Goal: Task Accomplishment & Management: Manage account settings

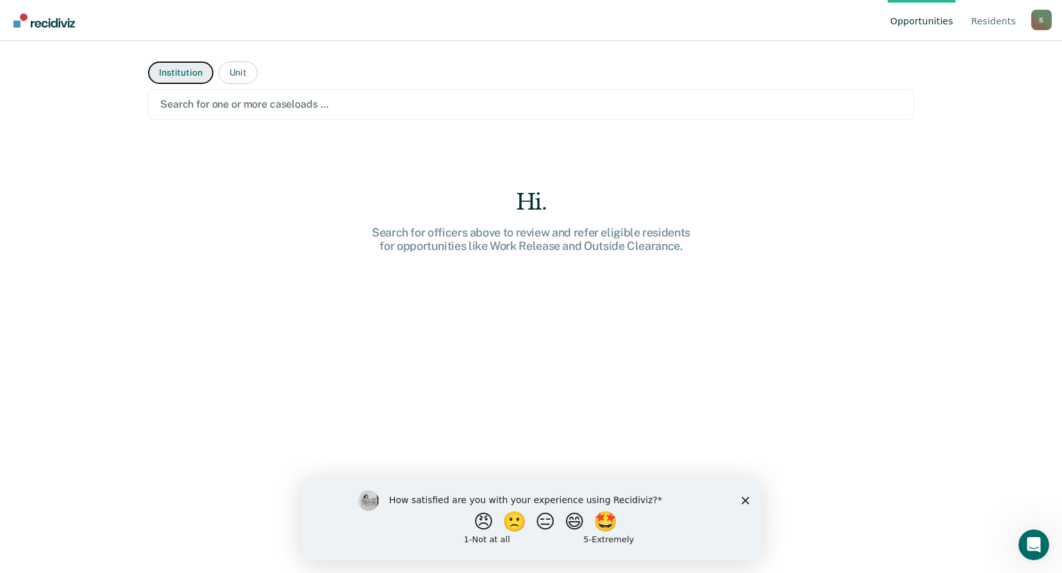
click at [189, 78] on button "Institution" at bounding box center [180, 73] width 65 height 22
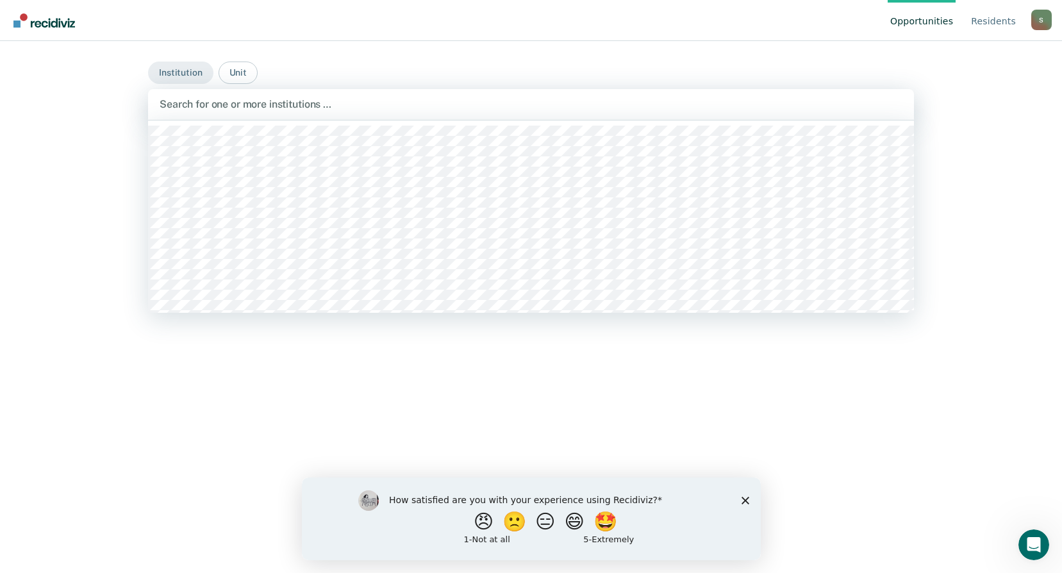
click at [849, 103] on div at bounding box center [531, 104] width 743 height 15
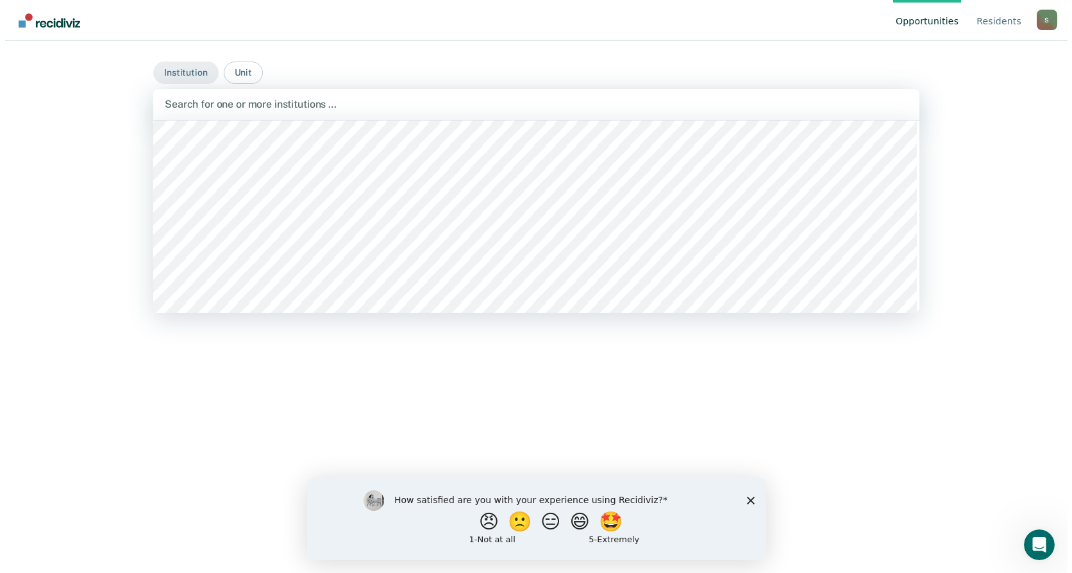
scroll to position [1730, 0]
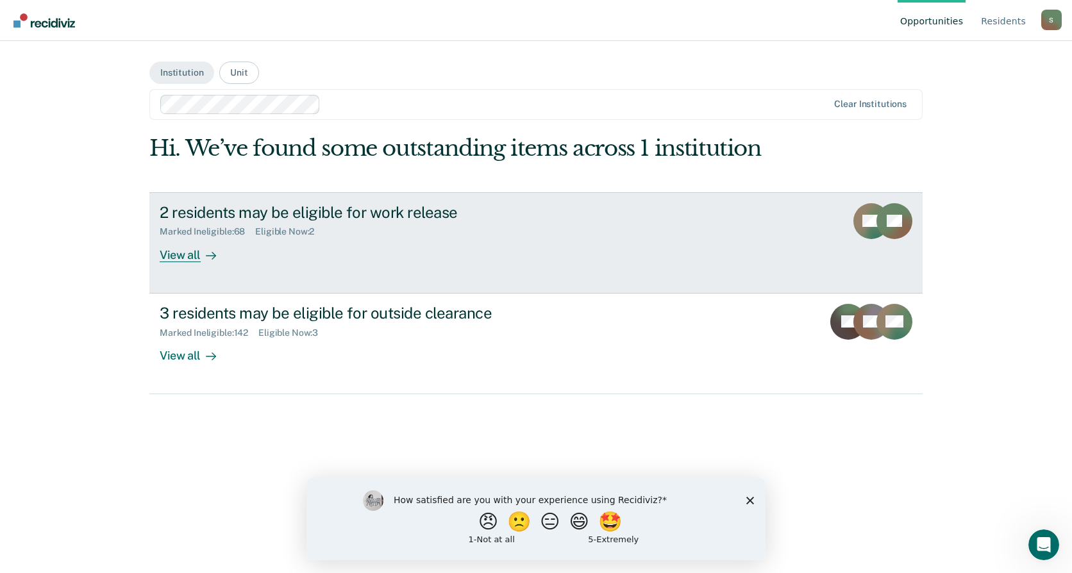
click at [188, 256] on div "View all" at bounding box center [196, 249] width 72 height 25
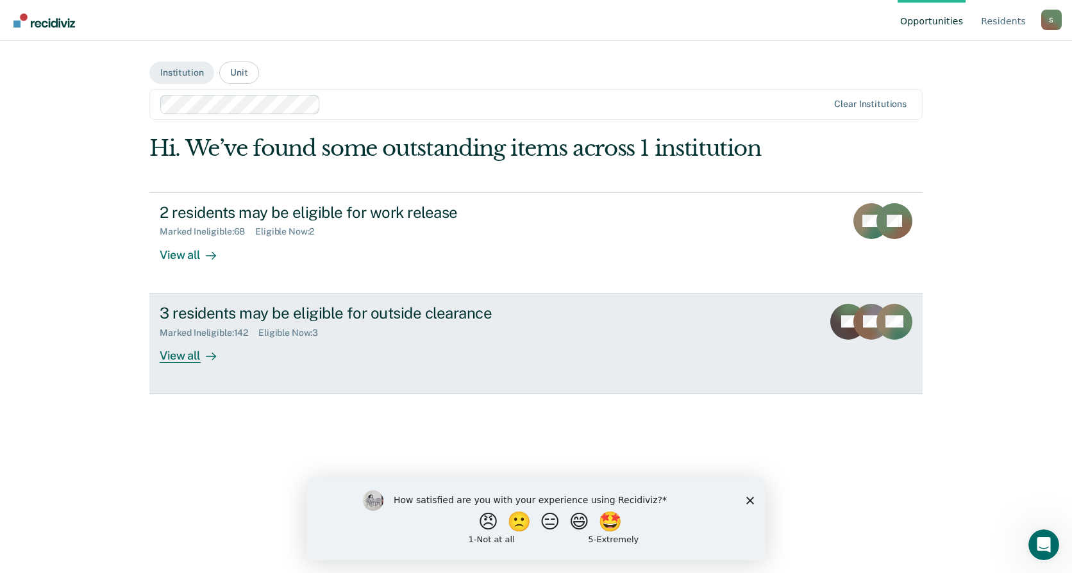
click at [178, 357] on div "View all" at bounding box center [196, 350] width 72 height 25
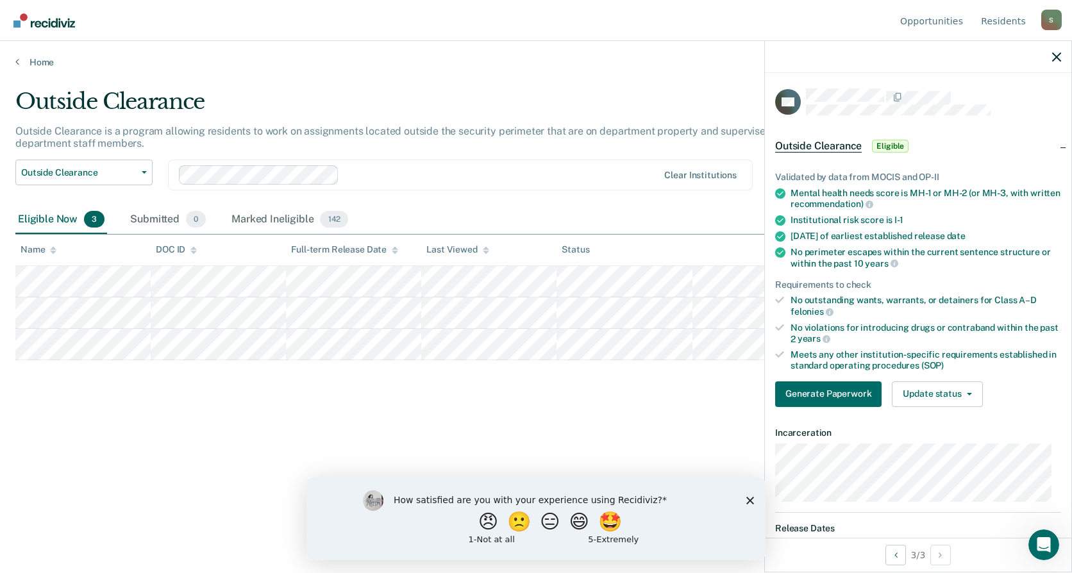
click at [470, 433] on div "Outside Clearance Outside Clearance is a program allowing residents to work on …" at bounding box center [535, 282] width 1041 height 388
click at [141, 170] on button "Outside Clearance" at bounding box center [83, 173] width 137 height 26
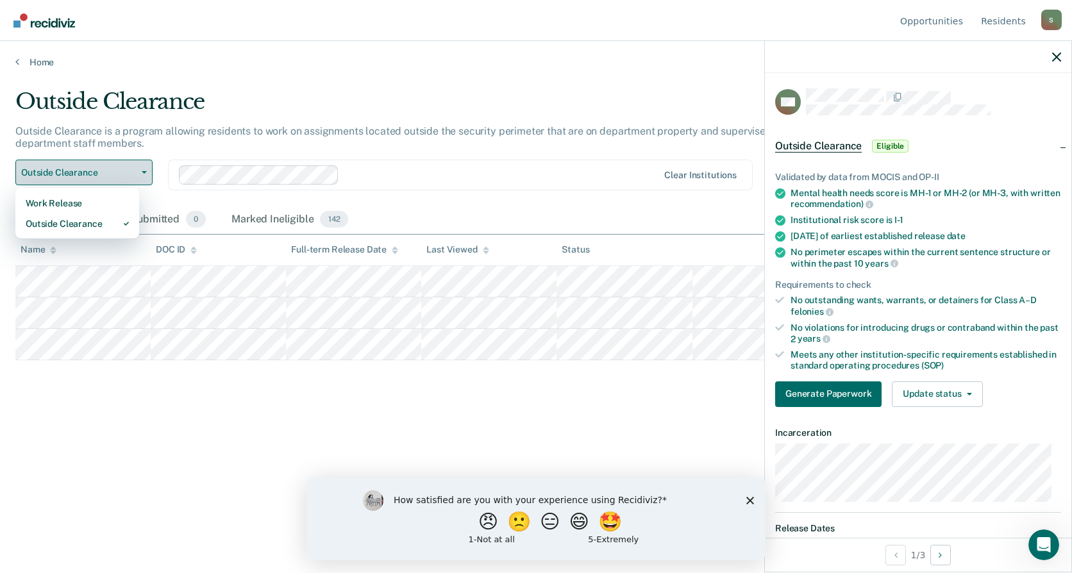
click at [141, 170] on button "Outside Clearance" at bounding box center [83, 173] width 137 height 26
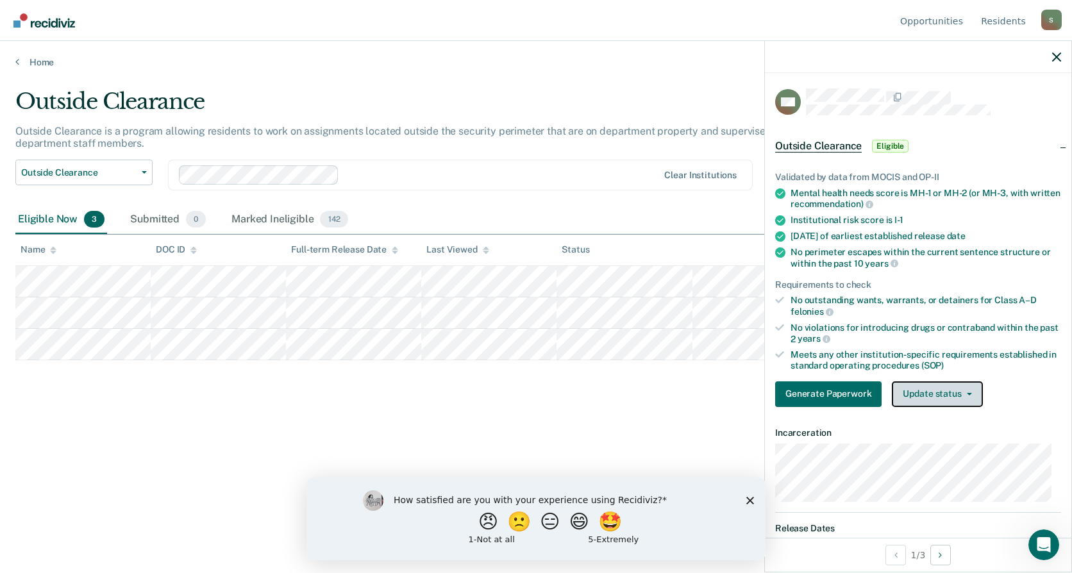
click at [970, 386] on button "Update status" at bounding box center [936, 394] width 90 height 26
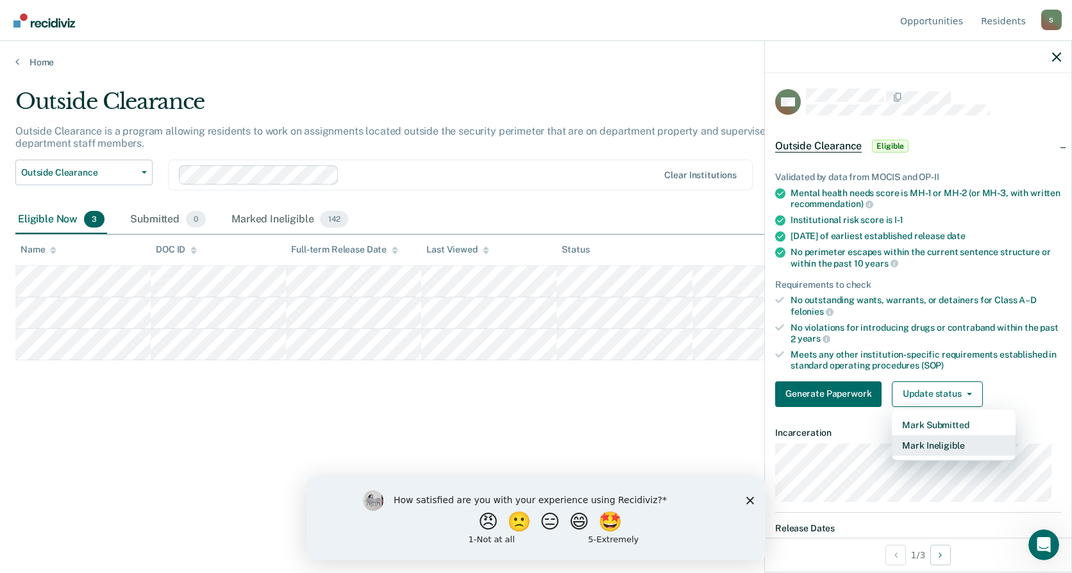
click at [946, 442] on button "Mark Ineligible" at bounding box center [953, 445] width 124 height 21
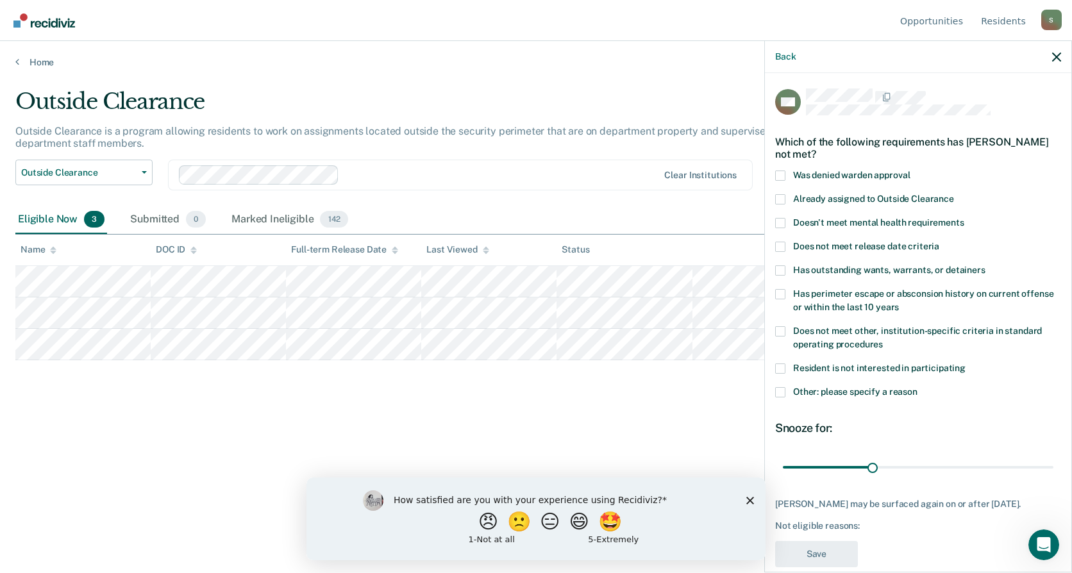
click at [779, 388] on span at bounding box center [780, 392] width 10 height 10
click at [917, 387] on input "Other: please specify a reason" at bounding box center [917, 387] width 0 height 0
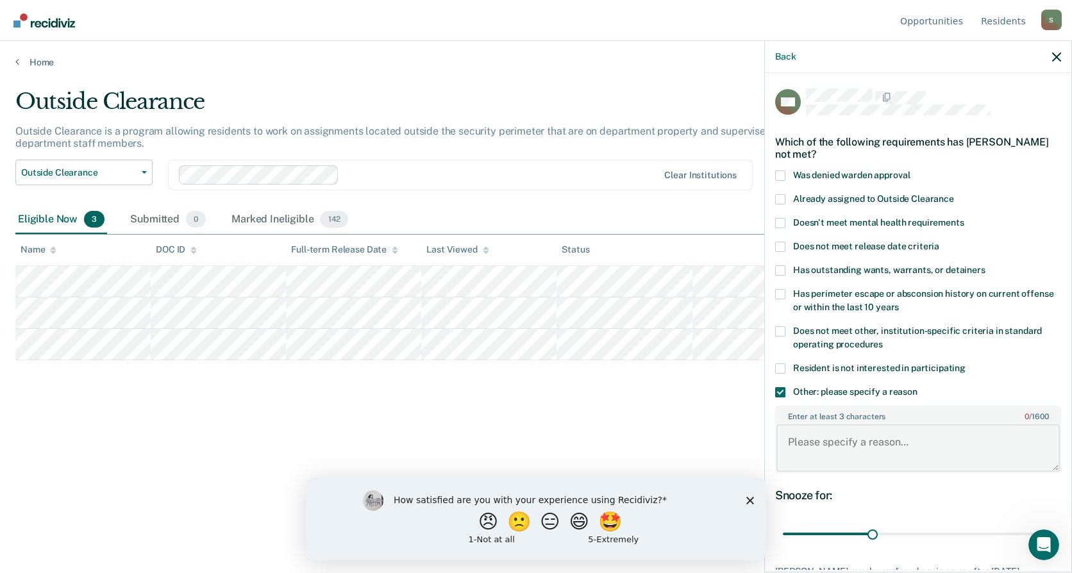
click at [903, 440] on textarea "Enter at least 3 characters 0 / 1600" at bounding box center [917, 447] width 283 height 47
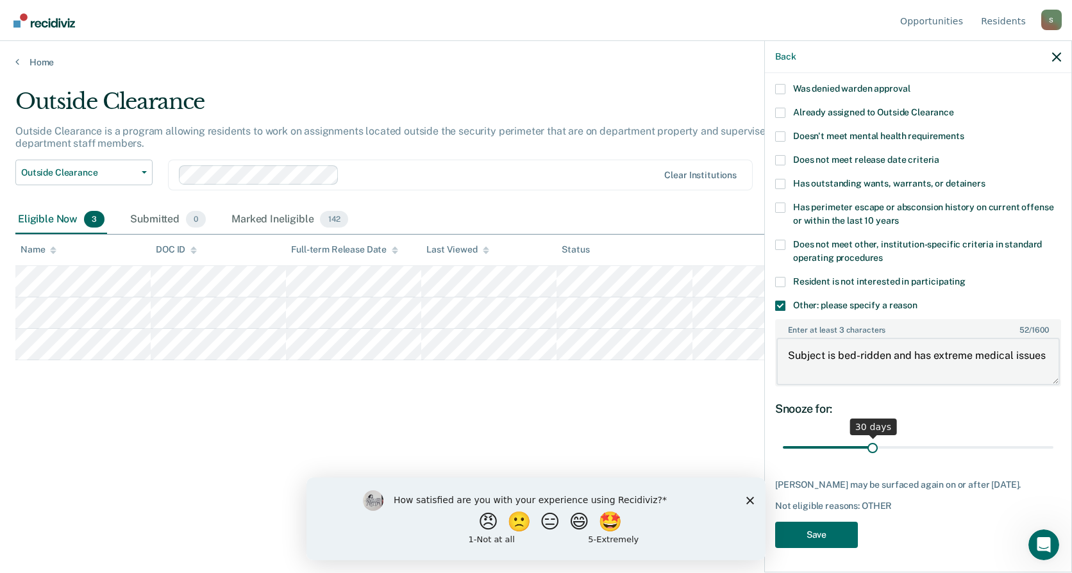
type textarea "Subject is bed-ridden and has extreme medical issues"
drag, startPoint x: 872, startPoint y: 447, endPoint x: 1055, endPoint y: 438, distance: 183.5
type input "90"
click at [1053, 438] on input "range" at bounding box center [918, 447] width 270 height 22
click at [837, 535] on button "Save" at bounding box center [816, 535] width 83 height 26
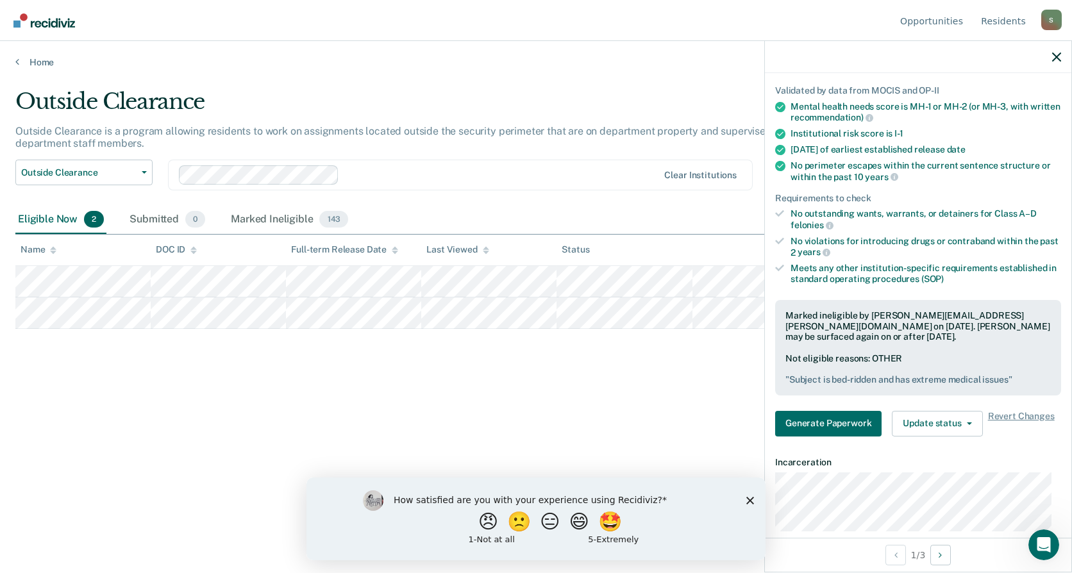
click at [282, 390] on div "Outside Clearance Outside Clearance is a program allowing residents to work on …" at bounding box center [535, 282] width 1041 height 388
click at [142, 174] on button "Outside Clearance" at bounding box center [83, 173] width 137 height 26
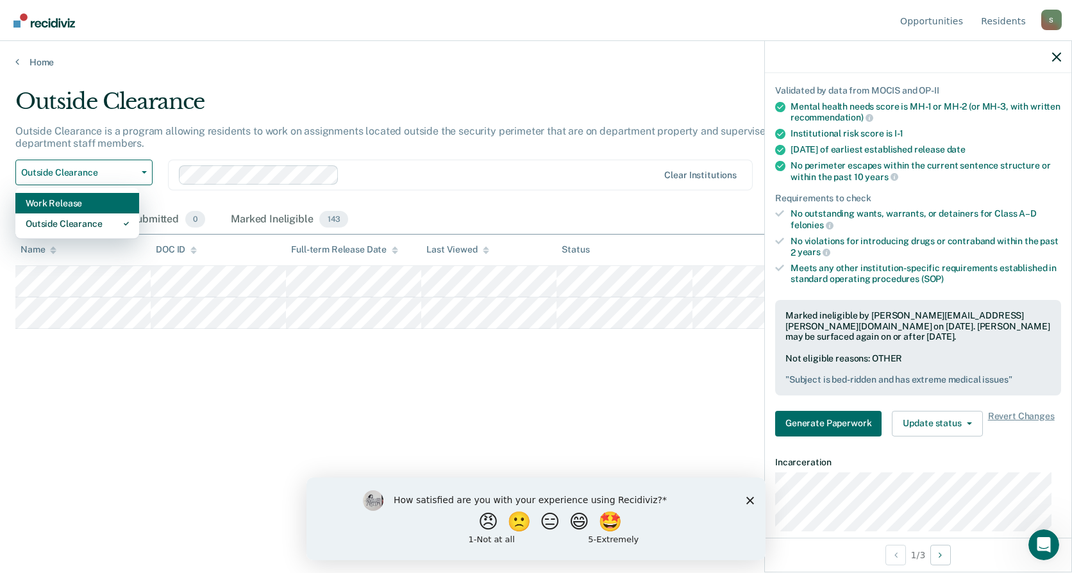
click at [99, 204] on div "Work Release" at bounding box center [77, 203] width 103 height 21
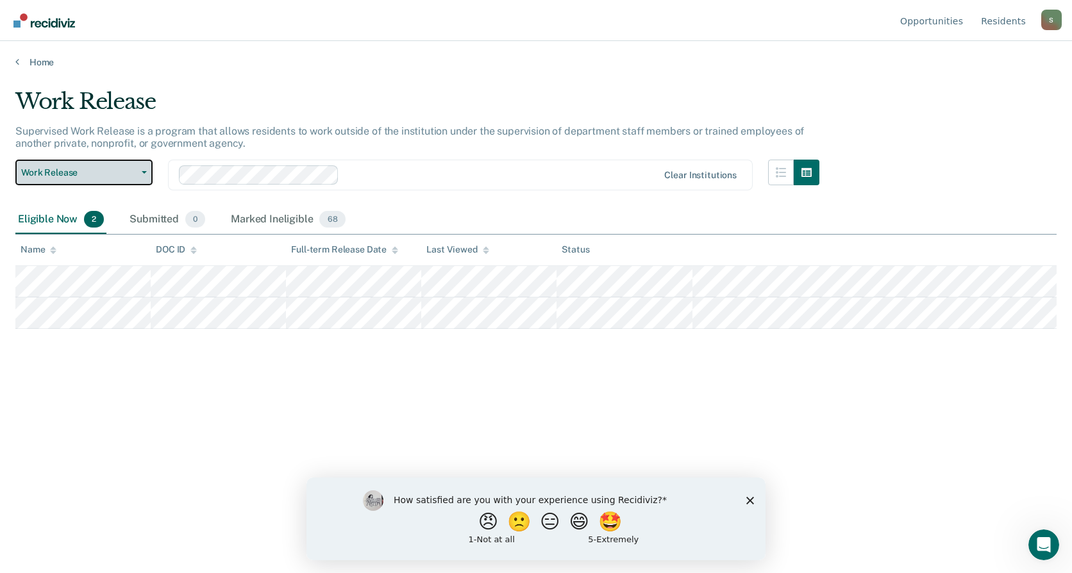
click at [143, 177] on button "Work Release" at bounding box center [83, 173] width 137 height 26
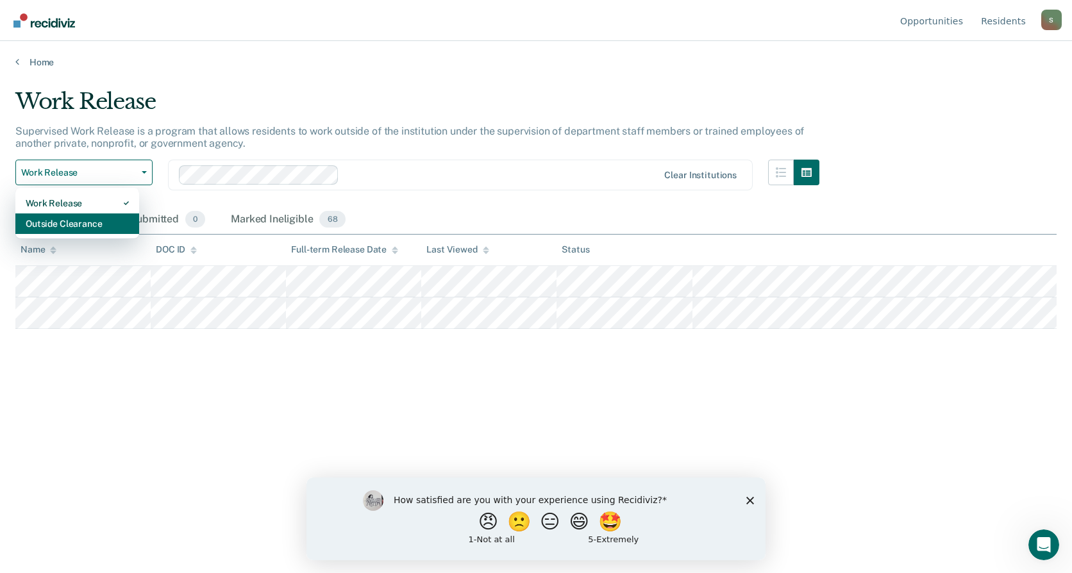
click at [101, 217] on div "Outside Clearance" at bounding box center [77, 223] width 103 height 21
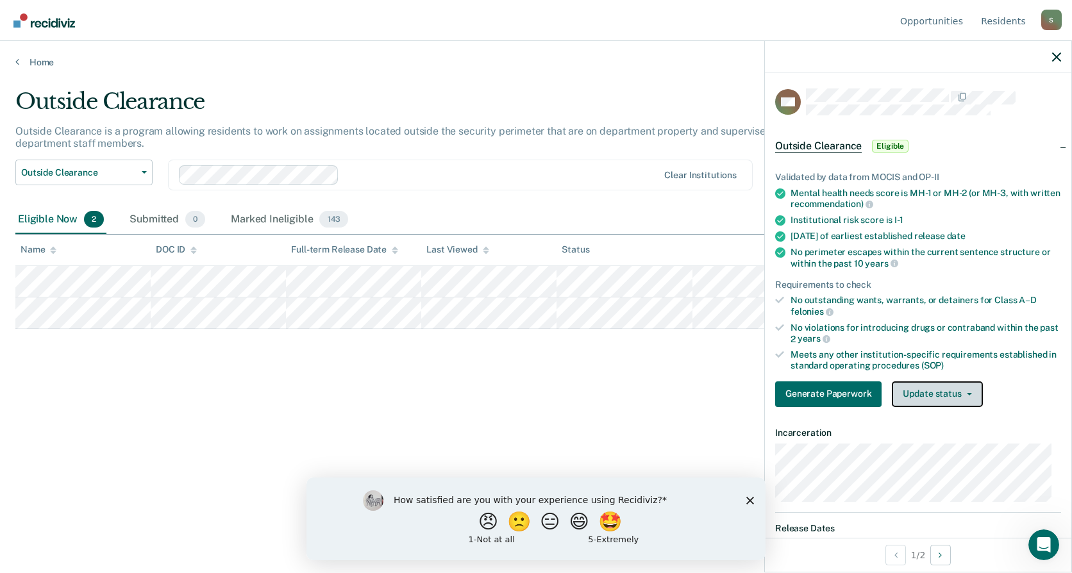
click at [958, 394] on button "Update status" at bounding box center [936, 394] width 90 height 26
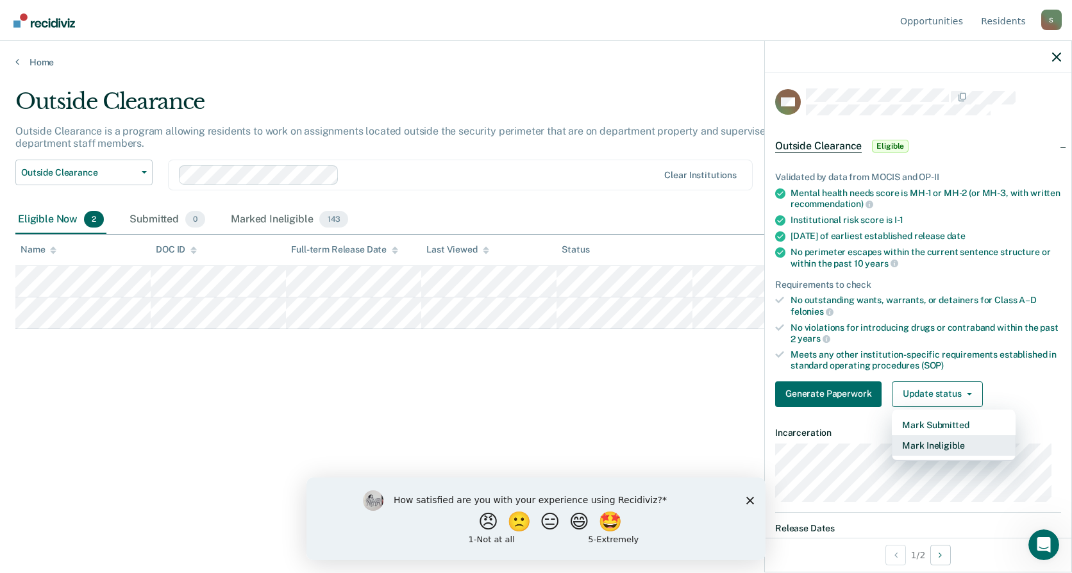
click at [961, 436] on button "Mark Ineligible" at bounding box center [953, 445] width 124 height 21
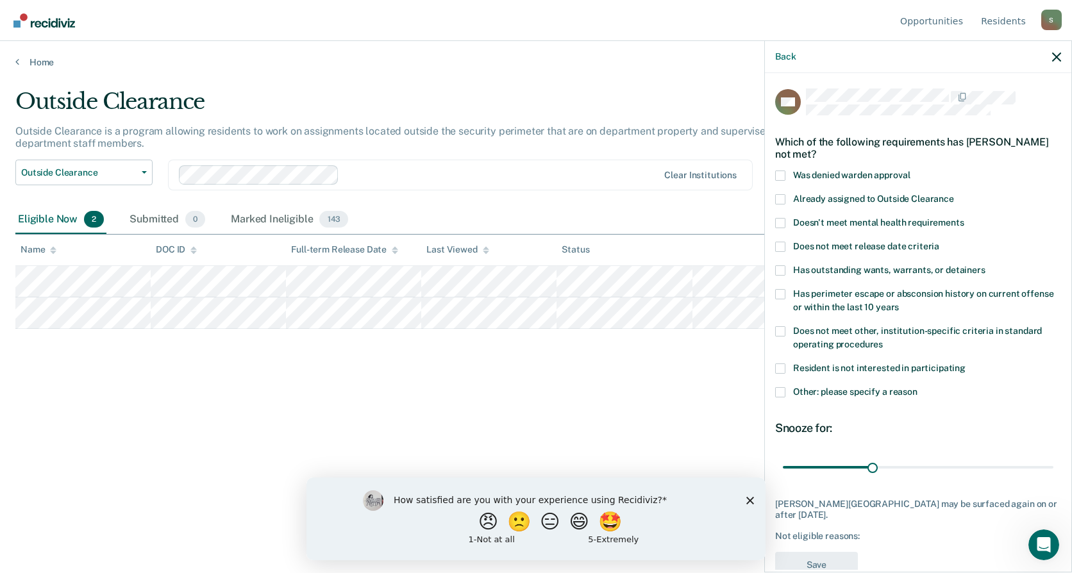
click at [783, 389] on span at bounding box center [780, 392] width 10 height 10
click at [917, 387] on input "Other: please specify a reason" at bounding box center [917, 387] width 0 height 0
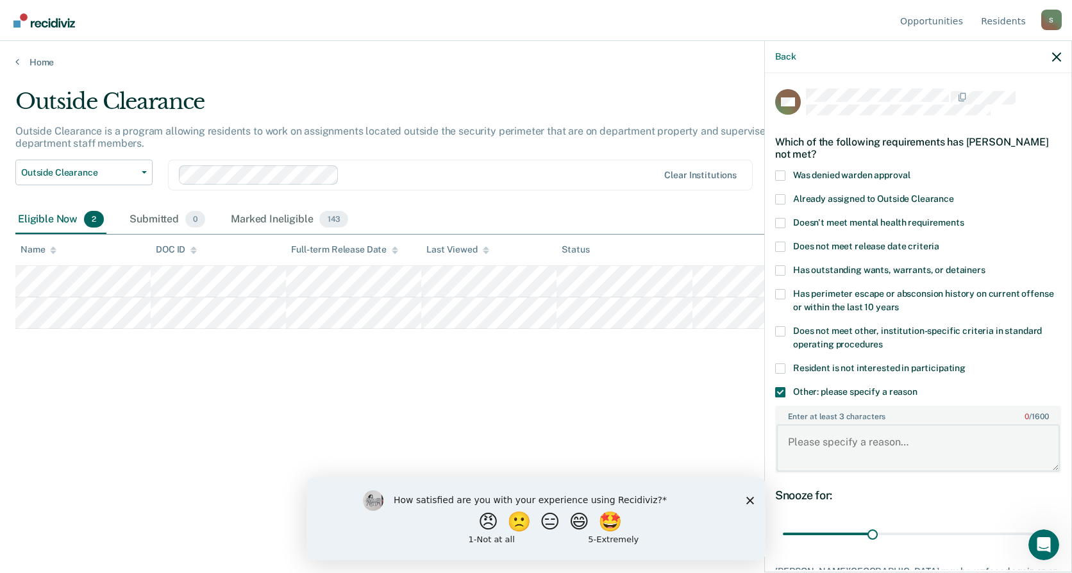
click at [813, 443] on textarea "Enter at least 3 characters 0 / 1600" at bounding box center [917, 447] width 283 height 47
drag, startPoint x: 816, startPoint y: 454, endPoint x: 869, endPoint y: 449, distance: 53.4
click at [869, 449] on textarea "Subject is a sex offender and does not meet policy guidelenes." at bounding box center [917, 447] width 283 height 47
drag, startPoint x: 859, startPoint y: 452, endPoint x: 818, endPoint y: 453, distance: 41.7
click at [818, 453] on textarea "Subject is a sex offender and does not meet policy guidelenes." at bounding box center [917, 447] width 283 height 47
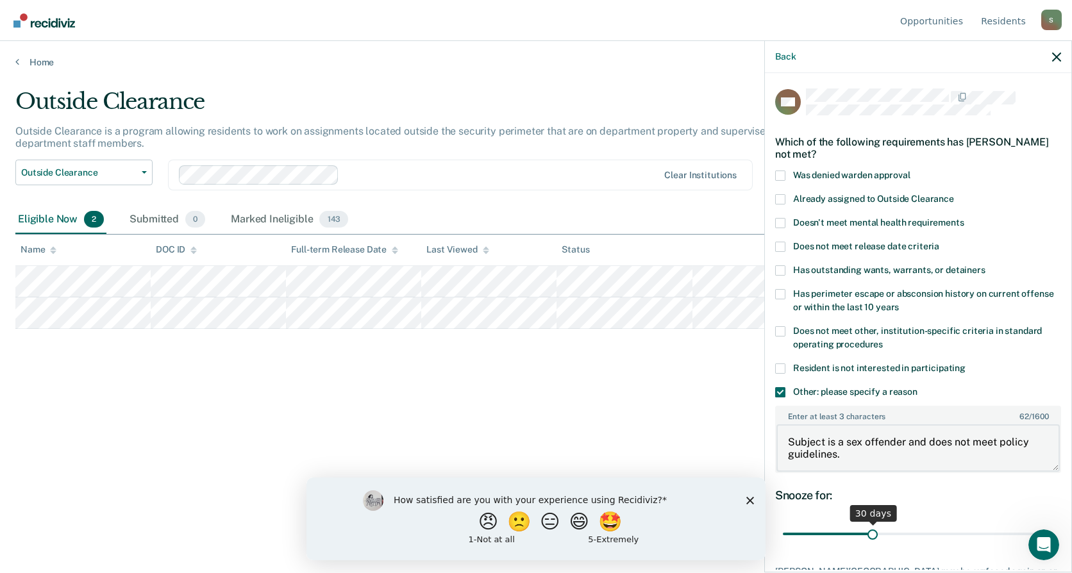
type textarea "Subject is a sex offender and does not meet policy guidelines."
drag, startPoint x: 870, startPoint y: 532, endPoint x: 1074, endPoint y: 520, distance: 204.2
type input "90"
click at [1053, 523] on input "range" at bounding box center [918, 534] width 270 height 22
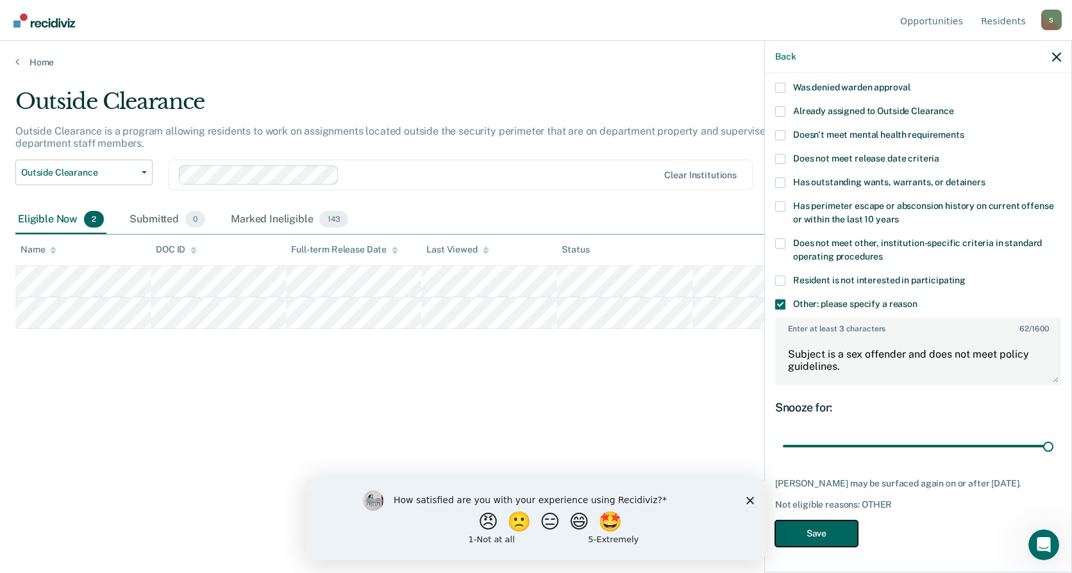
click at [836, 538] on button "Save" at bounding box center [816, 533] width 83 height 26
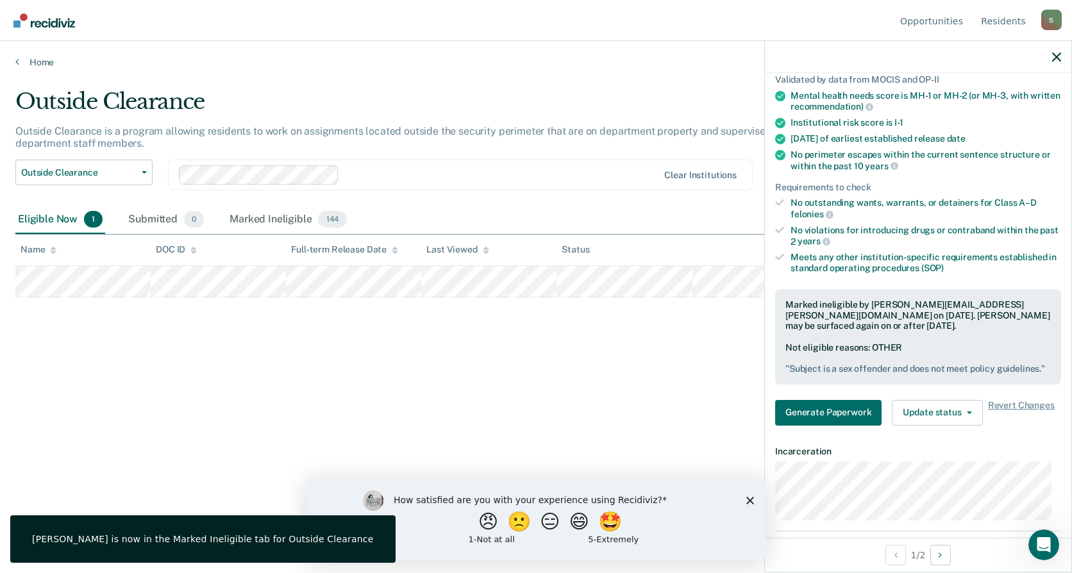
click at [567, 412] on div "Outside Clearance Outside Clearance is a program allowing residents to work on …" at bounding box center [535, 282] width 1041 height 388
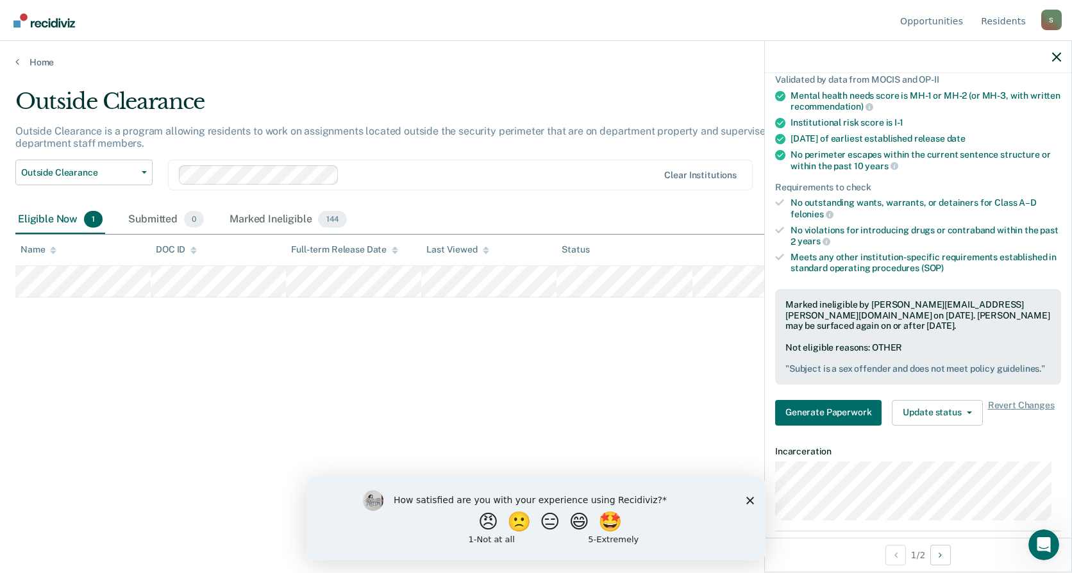
click at [378, 299] on div "Outside Clearance Outside Clearance is a program allowing residents to work on …" at bounding box center [535, 282] width 1041 height 388
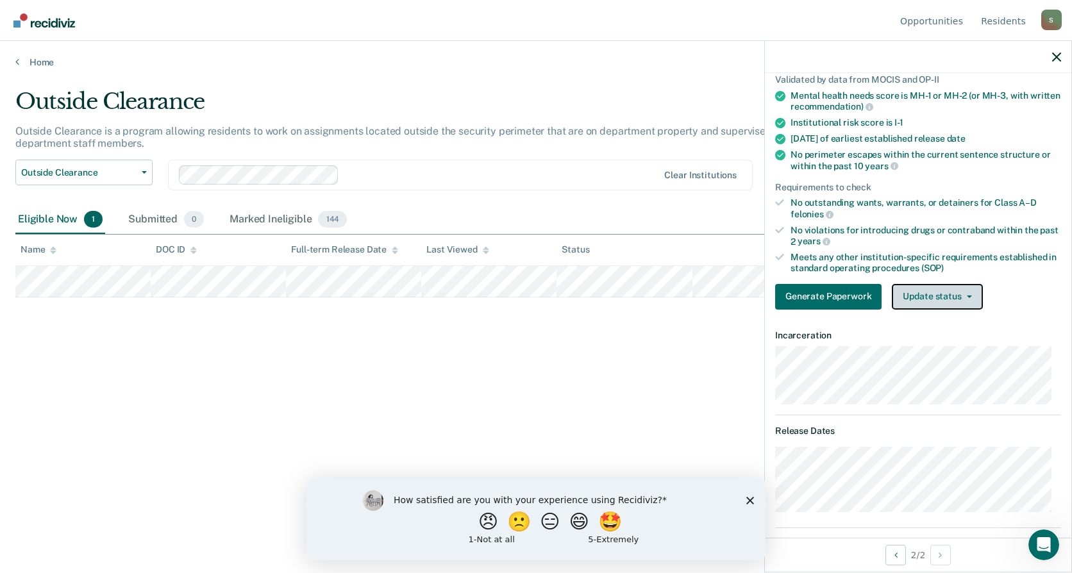
click at [952, 303] on button "Update status" at bounding box center [936, 297] width 90 height 26
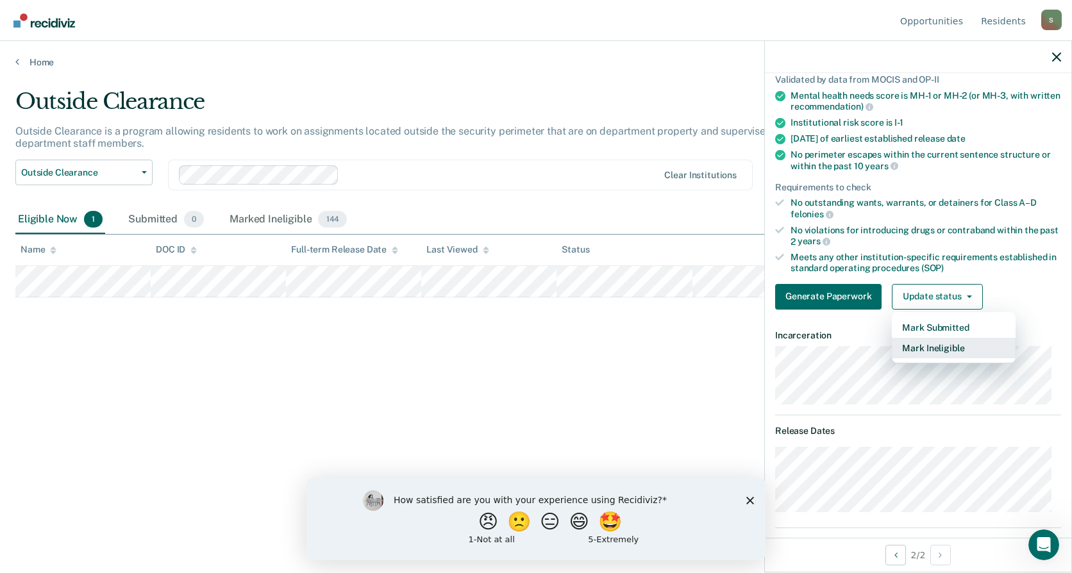
click at [940, 348] on button "Mark Ineligible" at bounding box center [953, 348] width 124 height 21
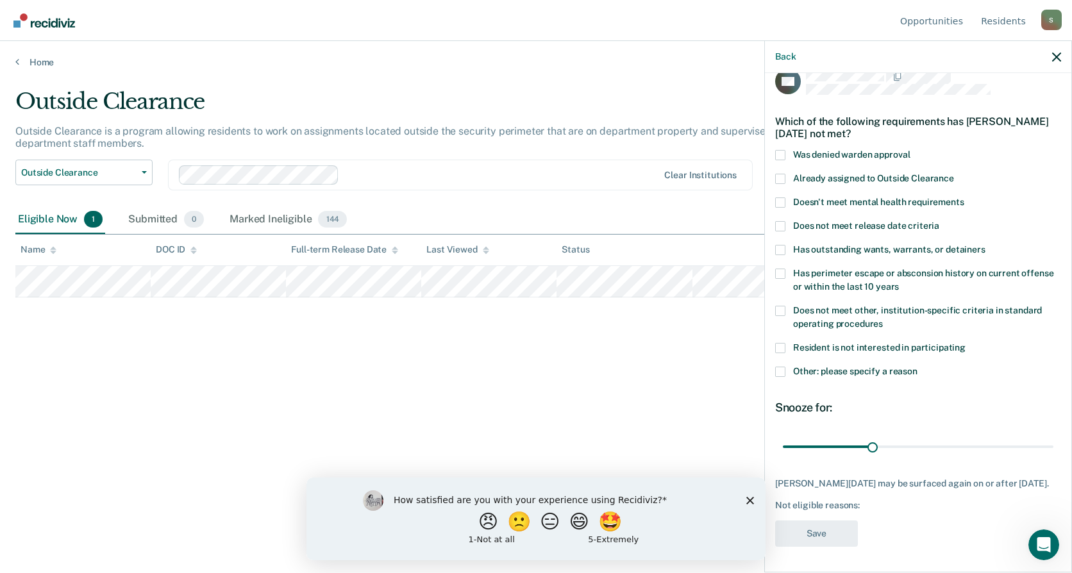
click at [782, 221] on span at bounding box center [780, 226] width 10 height 10
click at [939, 221] on input "Does not meet release date criteria" at bounding box center [939, 221] width 0 height 0
click at [781, 367] on span at bounding box center [780, 372] width 10 height 10
click at [917, 367] on input "Other: please specify a reason" at bounding box center [917, 367] width 0 height 0
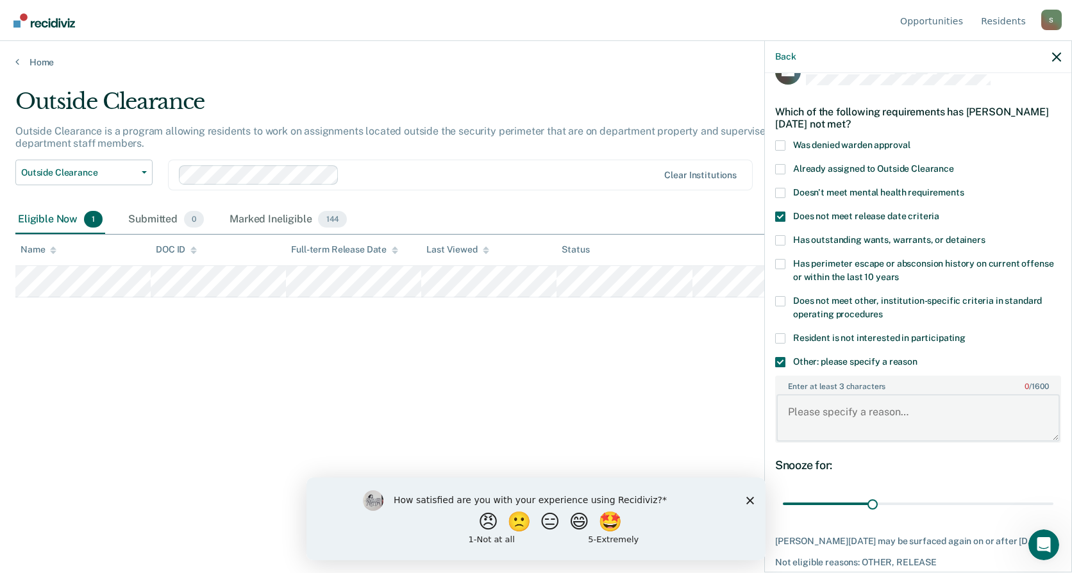
click at [843, 413] on textarea "Enter at least 3 characters 0 / 1600" at bounding box center [917, 417] width 283 height 47
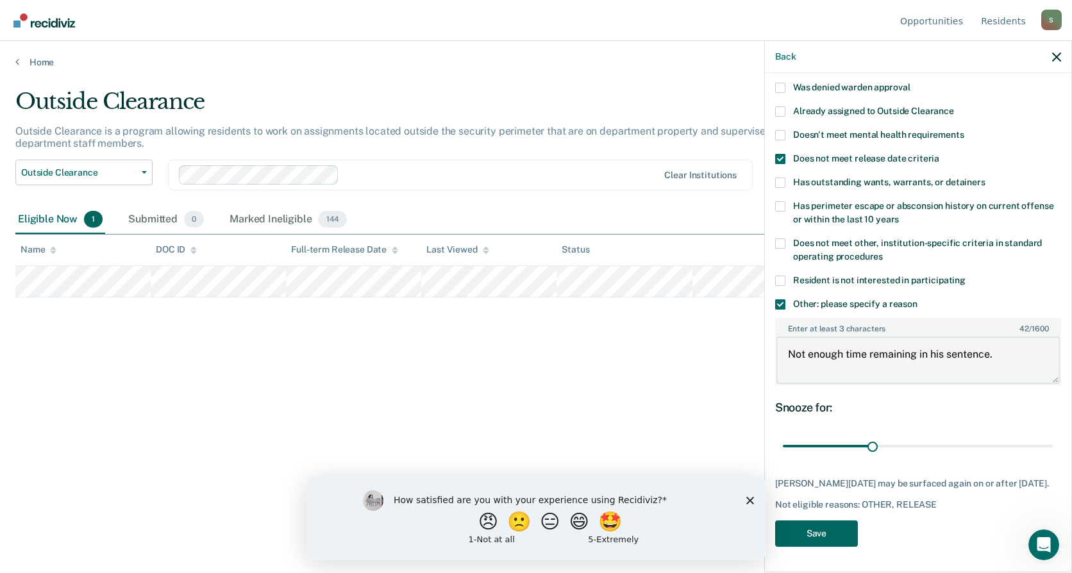
type textarea "Not enough time remaining in his sentence."
click at [815, 534] on button "Save" at bounding box center [816, 533] width 83 height 26
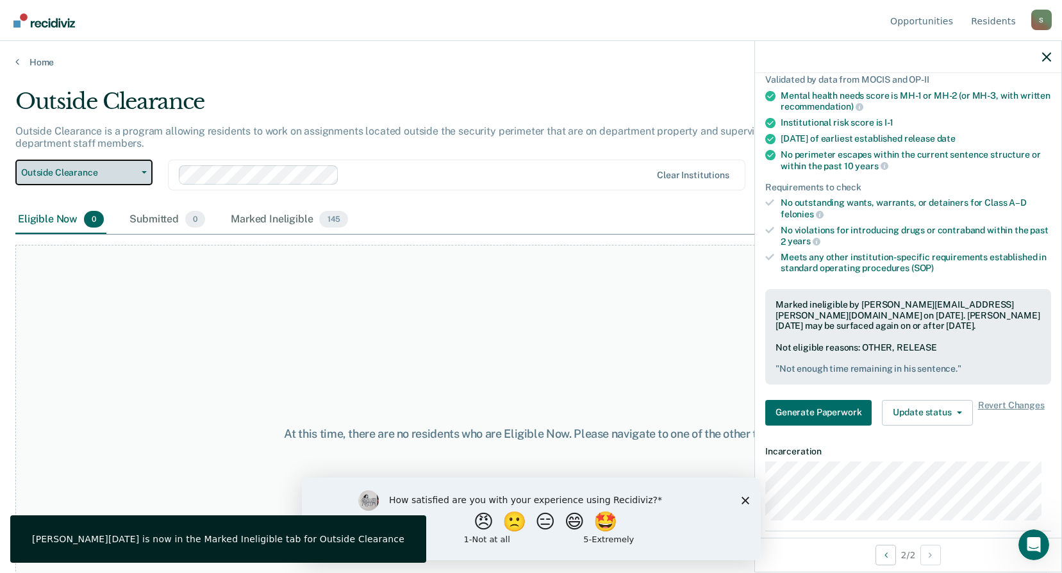
click at [137, 177] on button "Outside Clearance" at bounding box center [83, 173] width 137 height 26
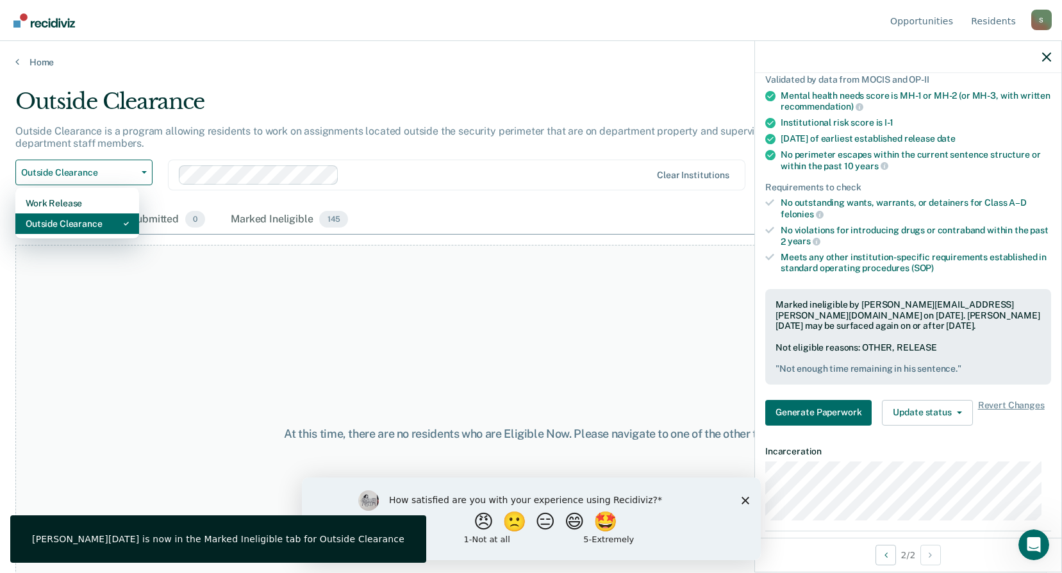
click at [98, 227] on div "Outside Clearance" at bounding box center [77, 223] width 103 height 21
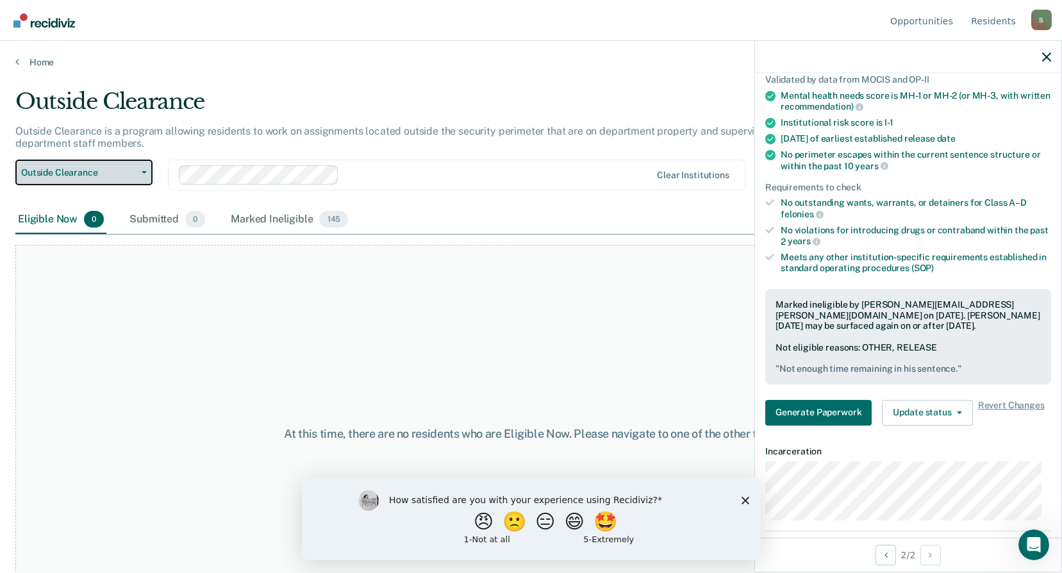
click at [135, 178] on button "Outside Clearance" at bounding box center [83, 173] width 137 height 26
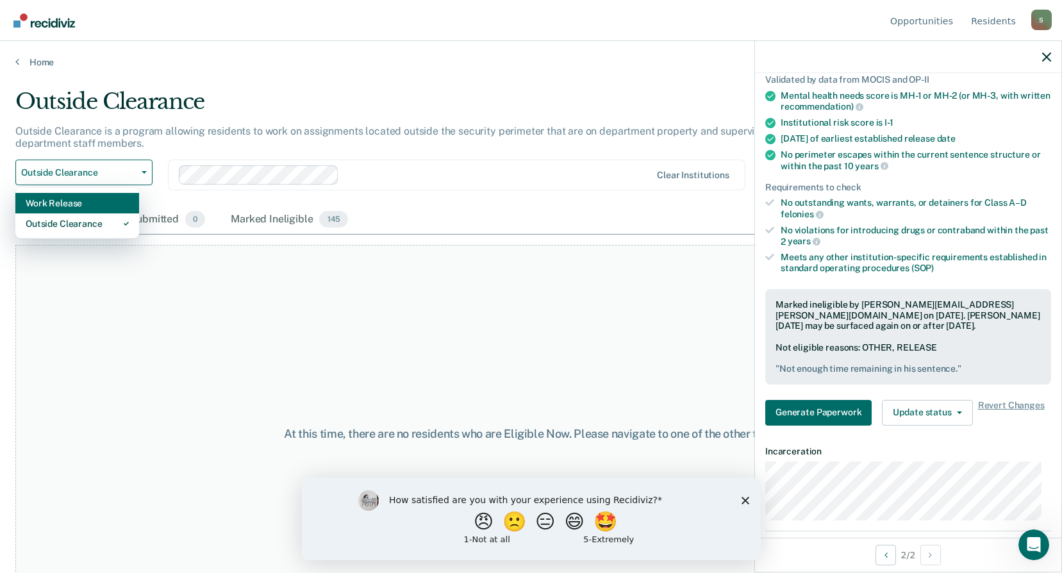
click at [115, 202] on div "Work Release" at bounding box center [77, 203] width 103 height 21
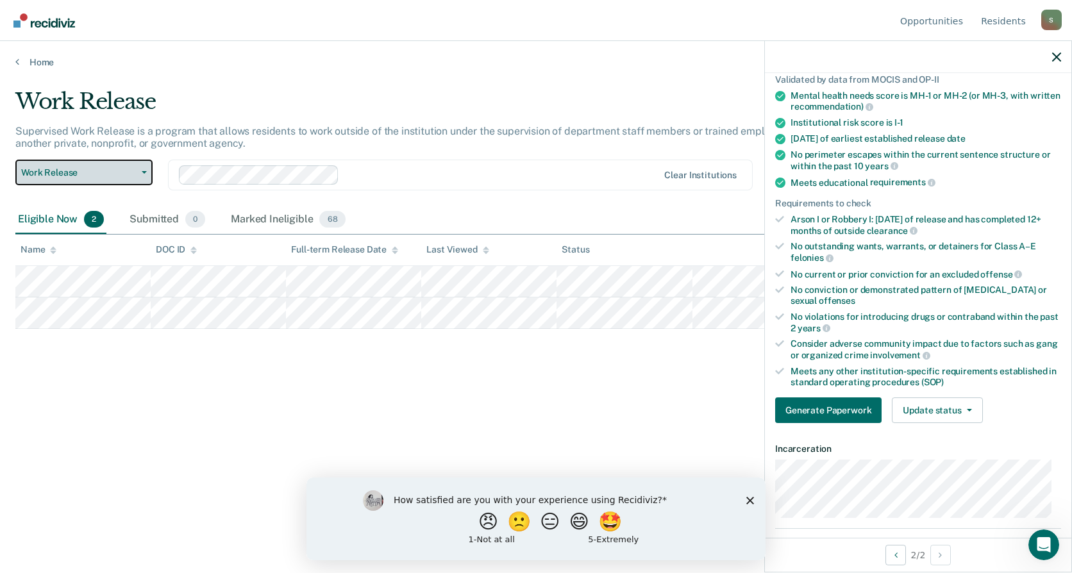
scroll to position [95, 0]
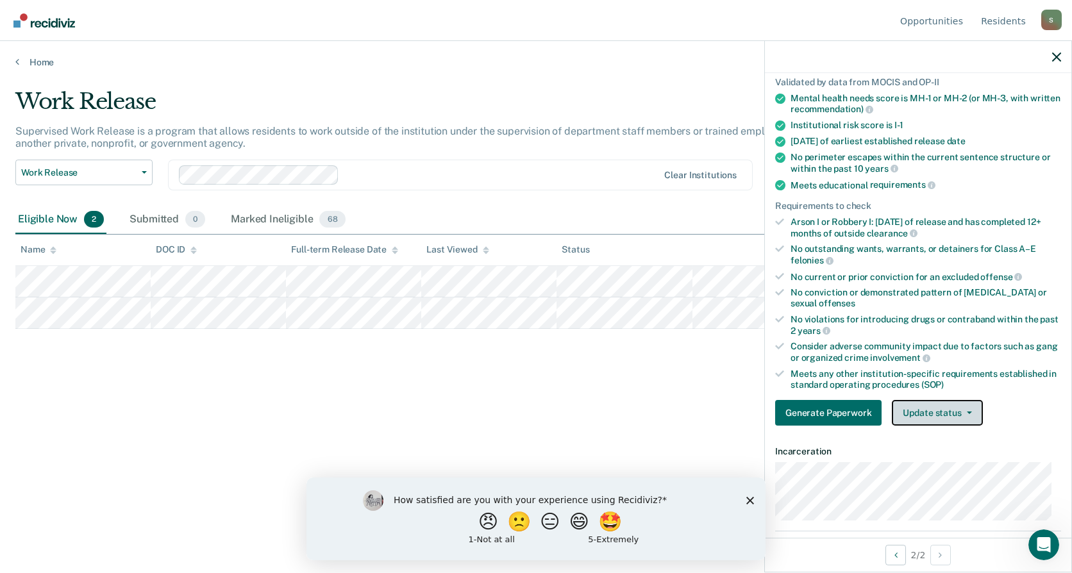
click at [974, 417] on button "Update status" at bounding box center [936, 413] width 90 height 26
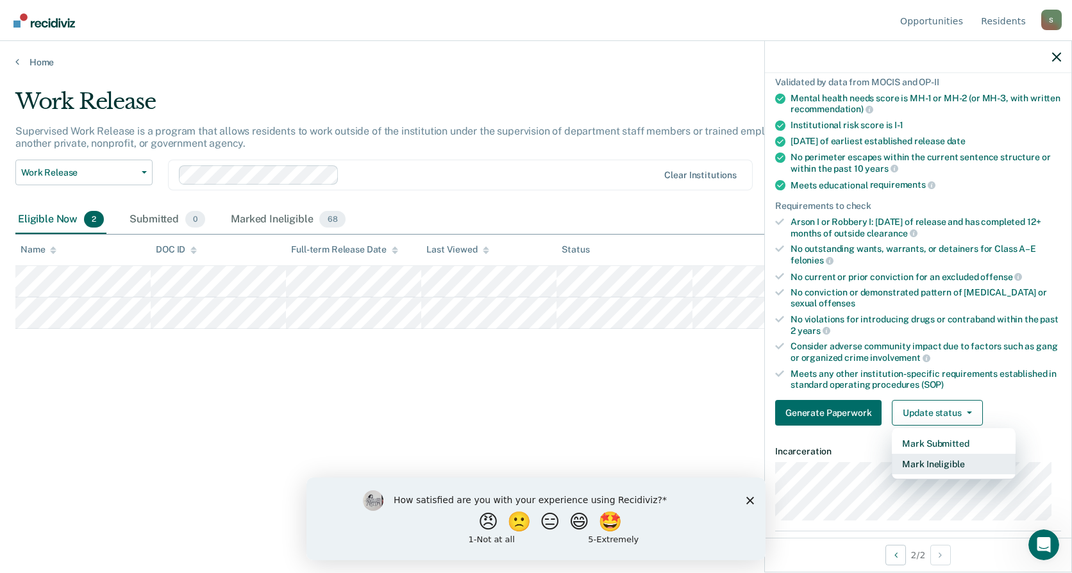
click at [948, 463] on button "Mark Ineligible" at bounding box center [953, 464] width 124 height 21
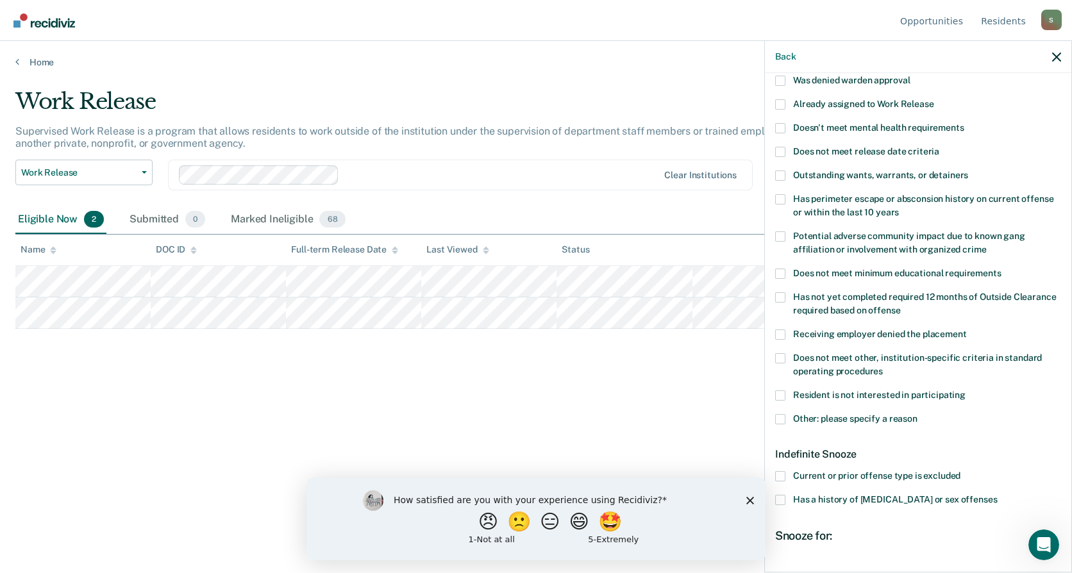
click at [772, 420] on div "RN Which of the following requirements has [PERSON_NAME][DATE] not met? Was den…" at bounding box center [918, 321] width 306 height 497
click at [776, 416] on span at bounding box center [780, 419] width 10 height 10
click at [917, 414] on input "Other: please specify a reason" at bounding box center [917, 414] width 0 height 0
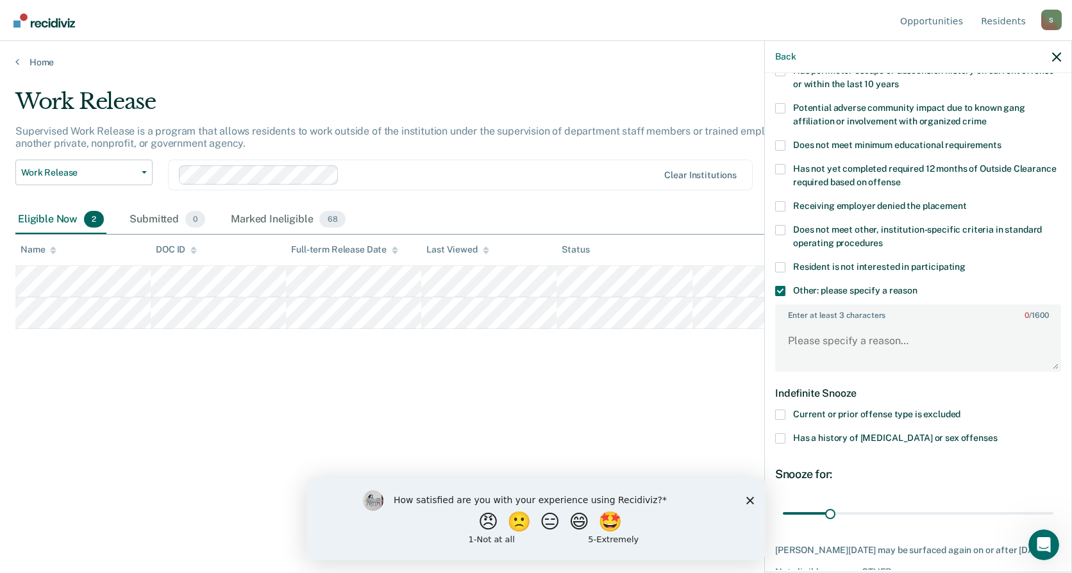
scroll to position [287, 0]
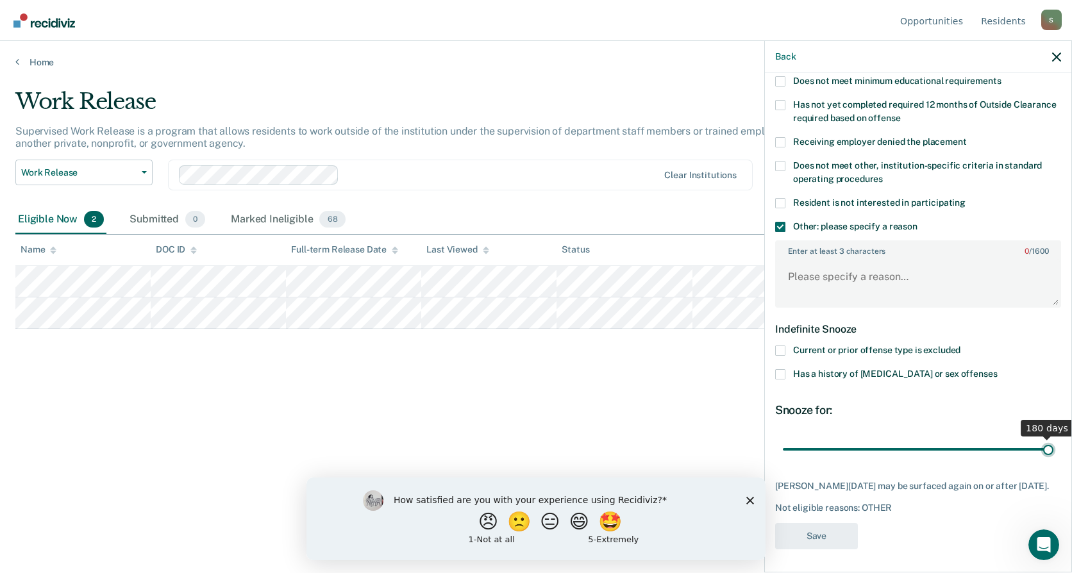
drag, startPoint x: 825, startPoint y: 449, endPoint x: 1074, endPoint y: 457, distance: 248.2
type input "180"
click at [1053, 457] on input "range" at bounding box center [918, 449] width 270 height 22
click at [844, 280] on textarea "Enter at least 3 characters 0 / 1600" at bounding box center [917, 282] width 283 height 47
type textarea "Not enough time left on sentence"
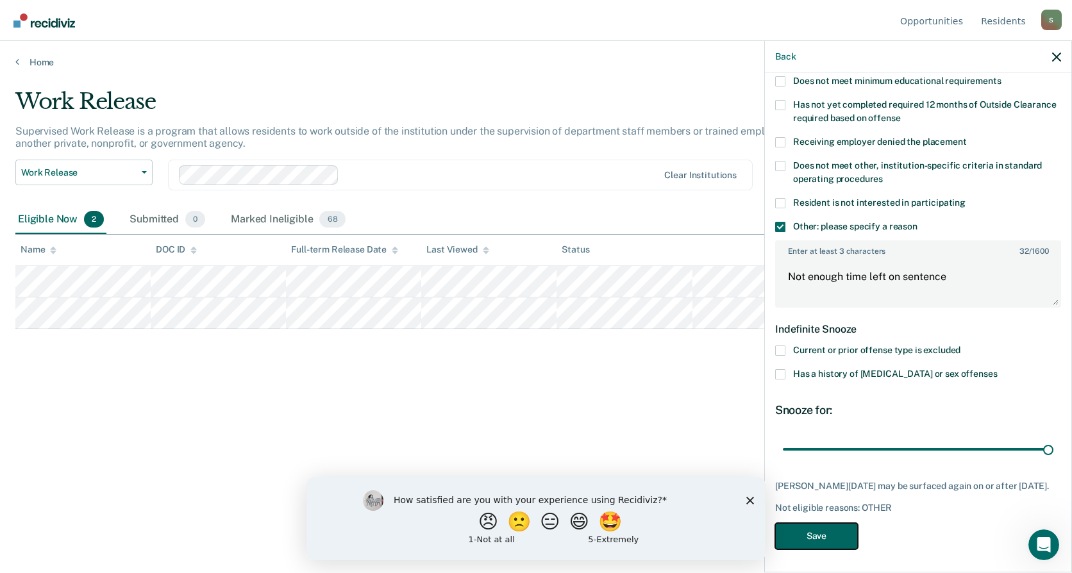
click at [813, 535] on button "Save" at bounding box center [816, 536] width 83 height 26
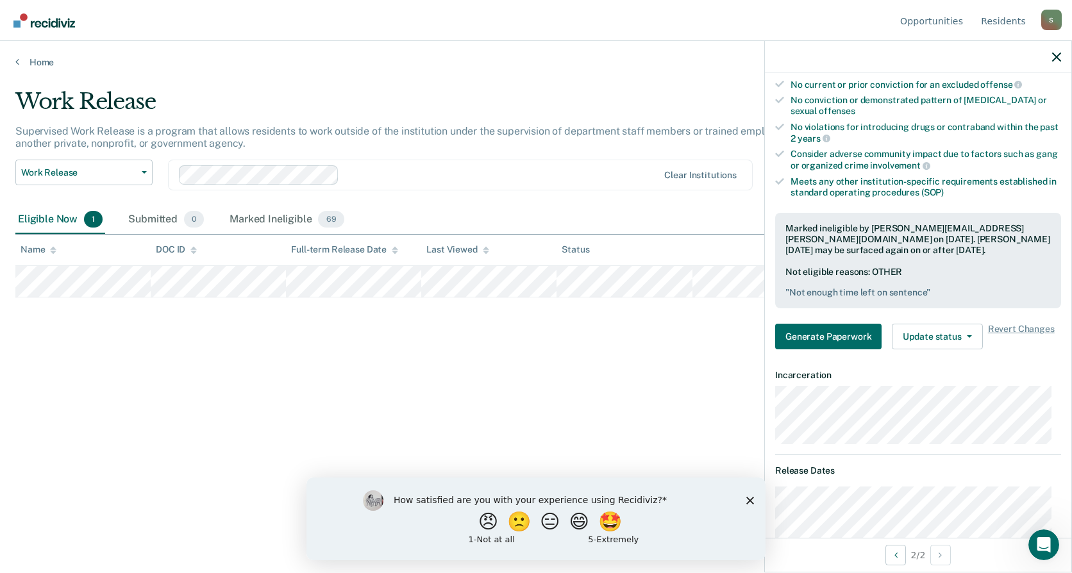
click at [44, 18] on img "Go to Recidiviz Home" at bounding box center [44, 20] width 62 height 14
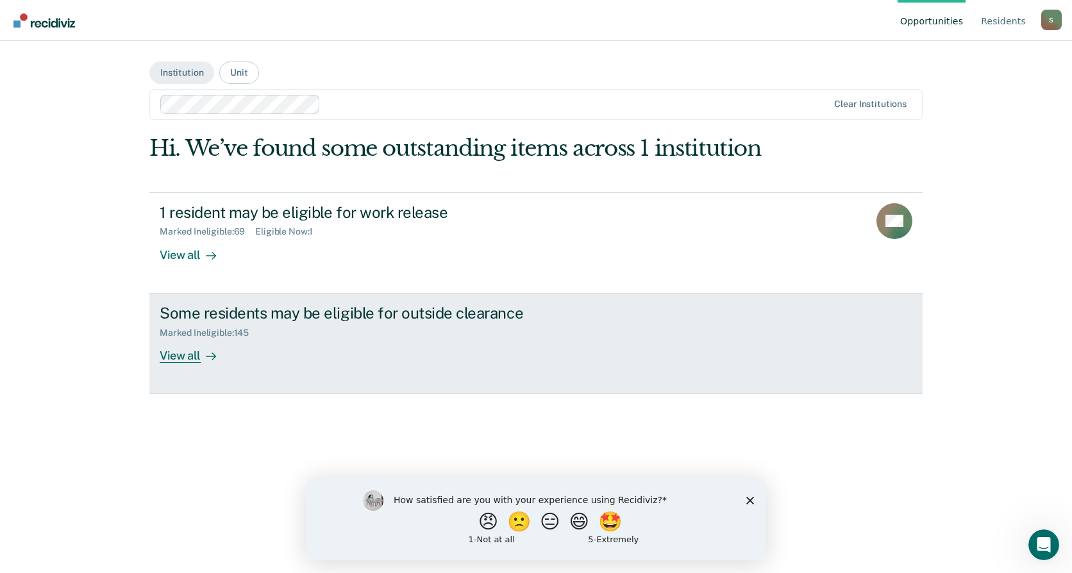
click at [185, 354] on div "View all" at bounding box center [196, 350] width 72 height 25
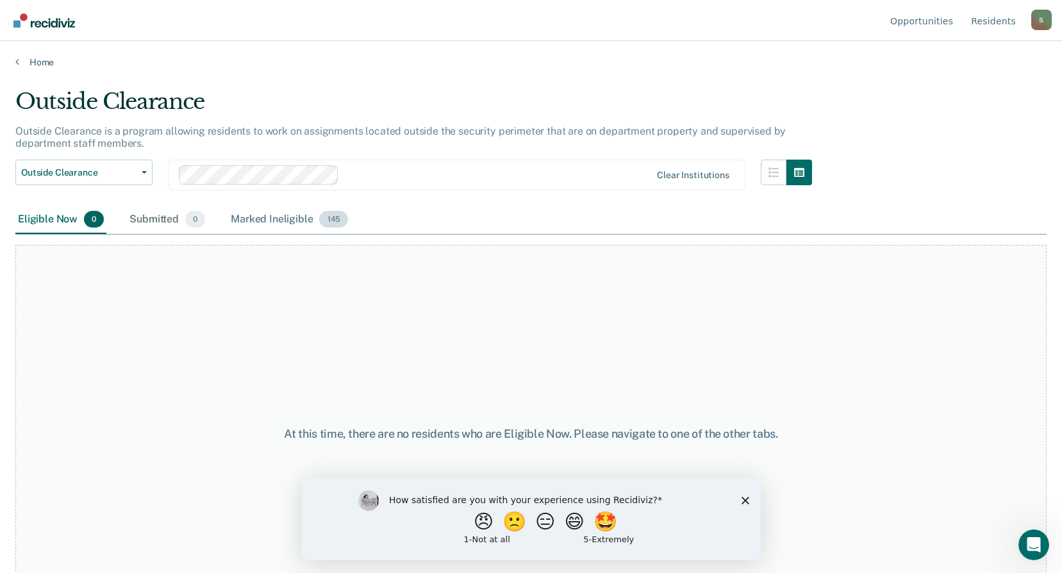
click at [274, 224] on div "Marked Ineligible 145" at bounding box center [289, 220] width 122 height 28
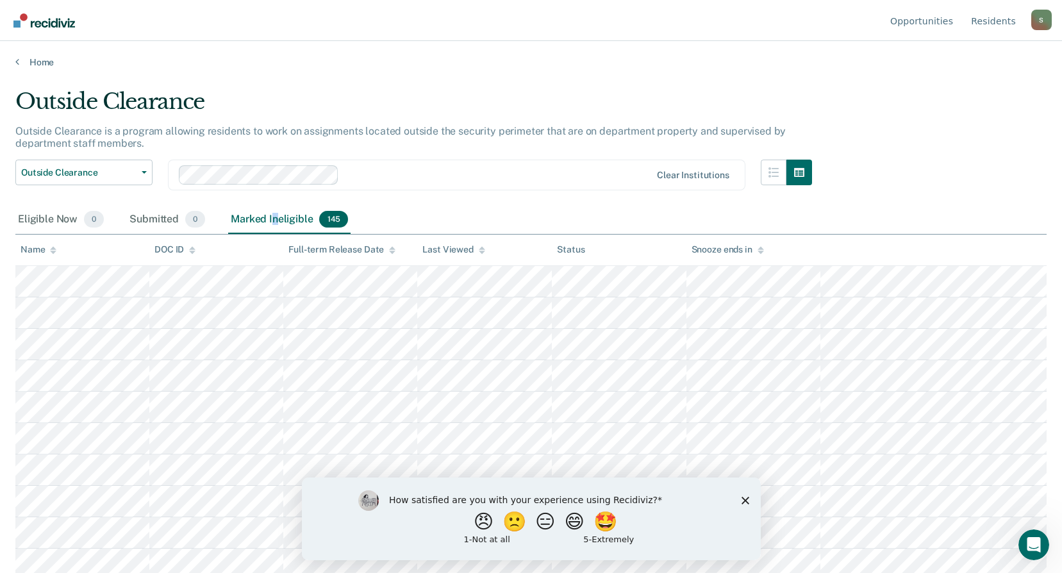
scroll to position [64, 0]
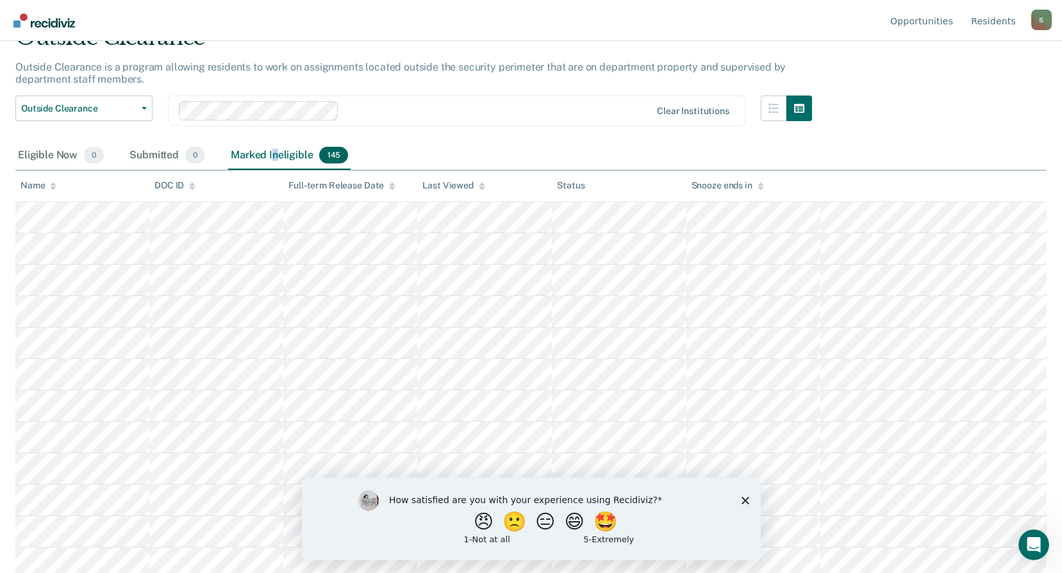
click at [742, 501] on icon "Close survey" at bounding box center [745, 500] width 8 height 8
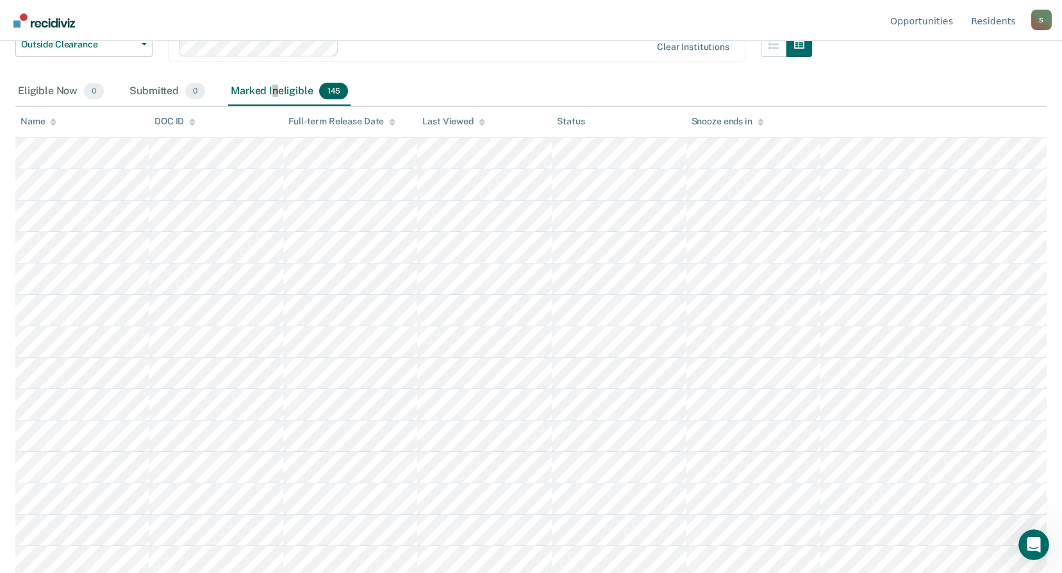
scroll to position [0, 0]
